Goal: Information Seeking & Learning: Understand process/instructions

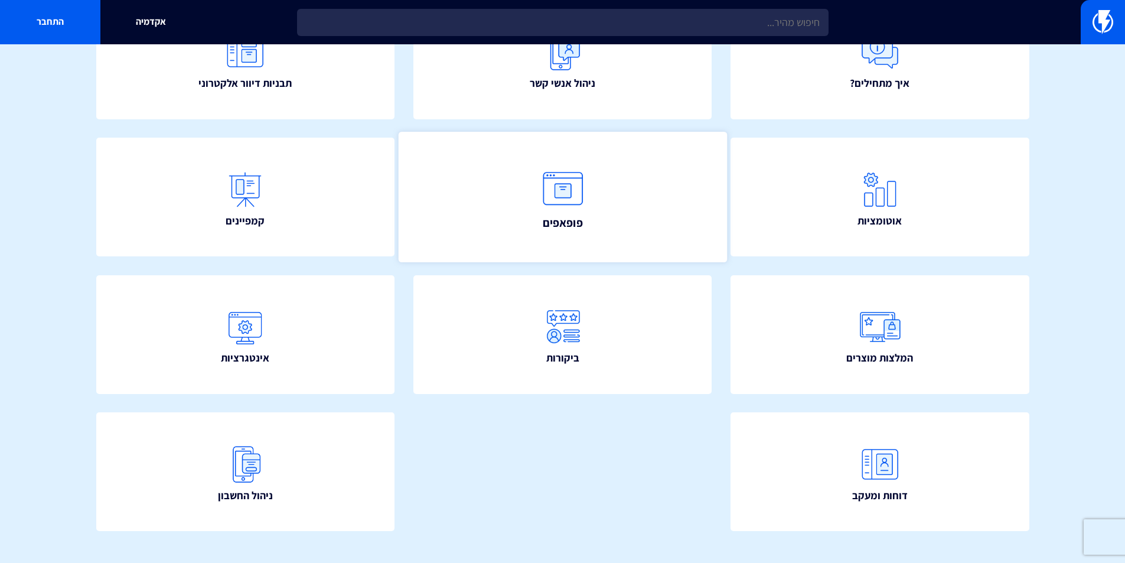
scroll to position [177, 0]
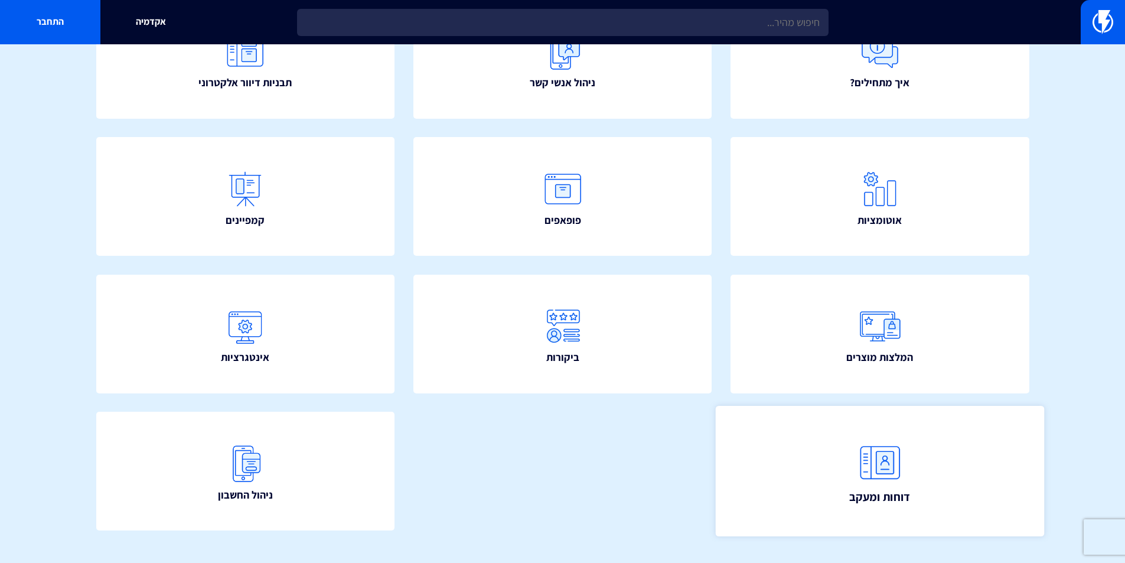
click at [817, 465] on link "דוחות ומעקב" at bounding box center [879, 471] width 328 height 130
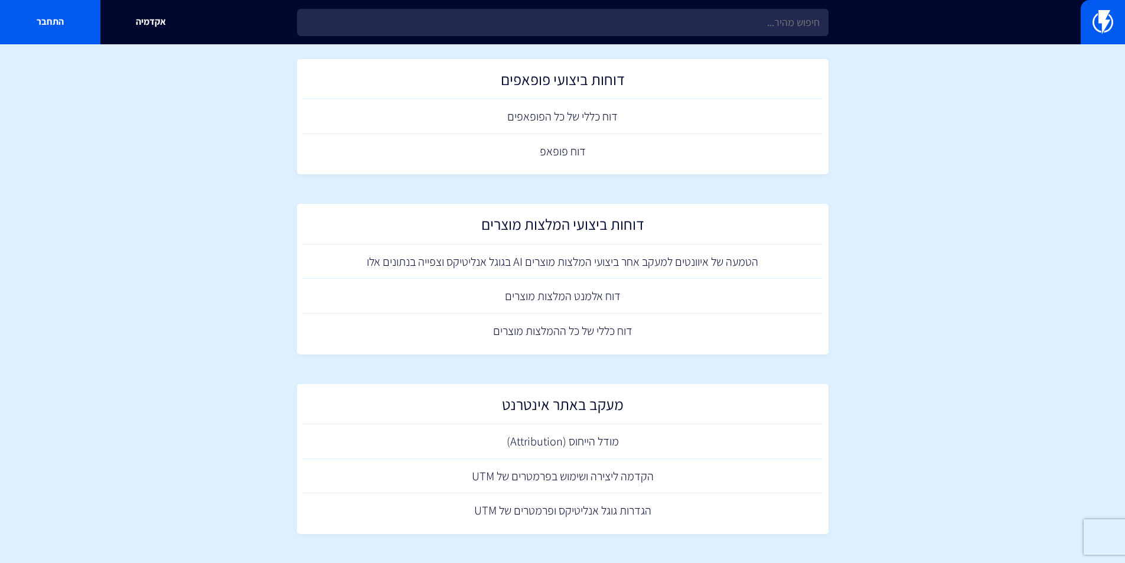
scroll to position [694, 0]
click at [603, 475] on link "הקדמה ליצירה ושימוש בפרמטרים של UTM" at bounding box center [562, 475] width 519 height 35
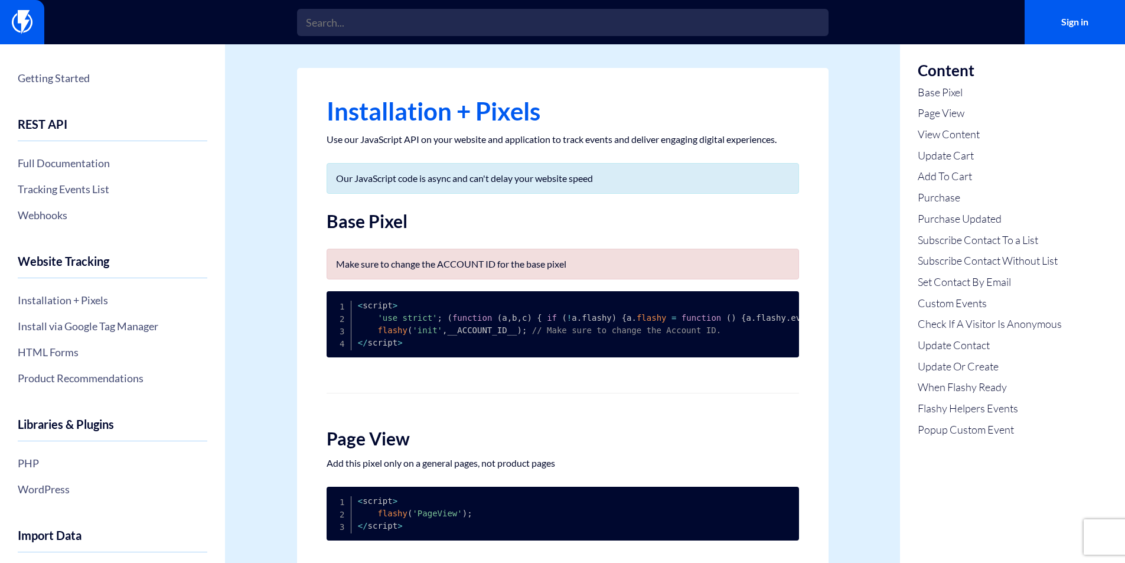
click at [921, 200] on link "Purchase" at bounding box center [989, 197] width 144 height 15
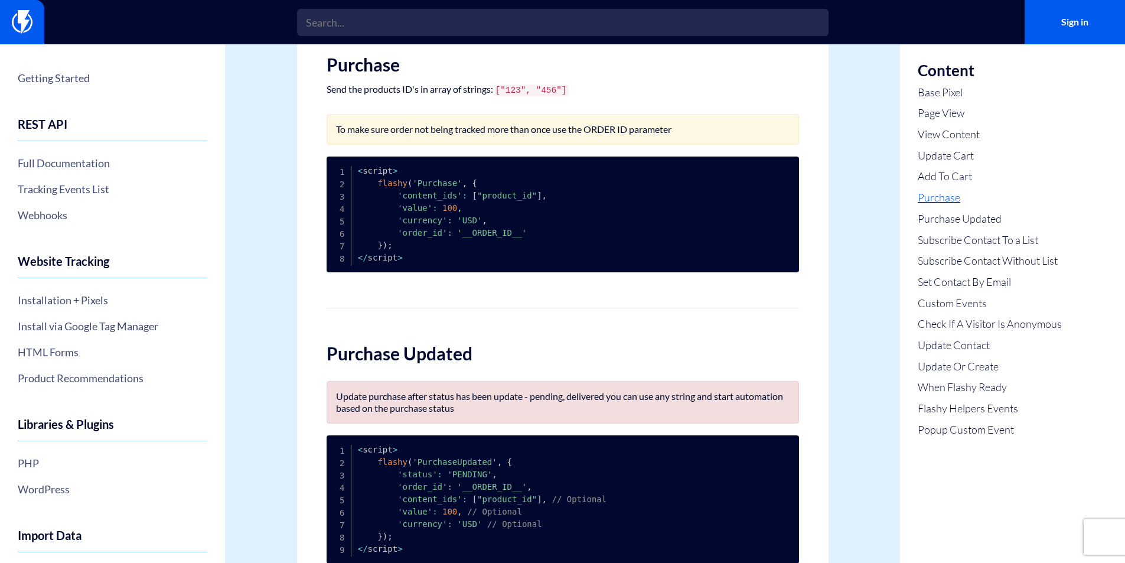
scroll to position [1290, 0]
